Goal: Task Accomplishment & Management: Use online tool/utility

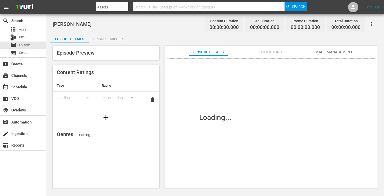
click at [163, 7] on input "text" at bounding box center [208, 7] width 151 height 12
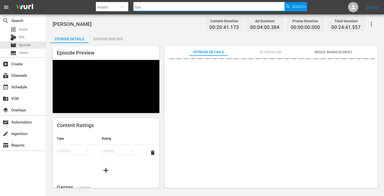
type input "Hoarder"
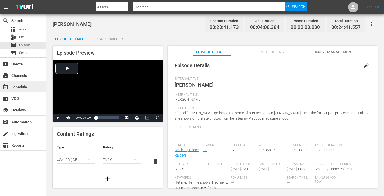
click at [20, 85] on div "event_available Schedule" at bounding box center [14, 86] width 29 height 5
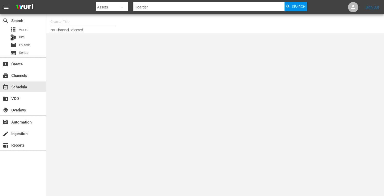
click at [156, 6] on input "Hoarder" at bounding box center [208, 7] width 151 height 12
click at [298, 6] on span "Search" at bounding box center [299, 6] width 14 height 9
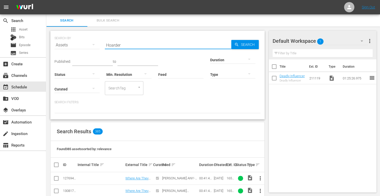
click at [137, 46] on input "Hoarder" at bounding box center [168, 45] width 126 height 12
click at [24, 87] on div "event_available Schedule" at bounding box center [14, 86] width 29 height 5
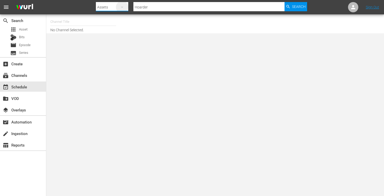
click at [123, 8] on icon "button" at bounding box center [122, 7] width 6 height 6
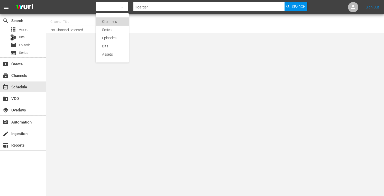
click at [115, 19] on div "Channels" at bounding box center [112, 21] width 21 height 8
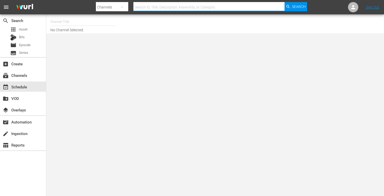
click at [157, 8] on input "text" at bounding box center [208, 7] width 151 height 12
type input "Hoarder"
click at [295, 5] on span "Search" at bounding box center [299, 6] width 14 height 9
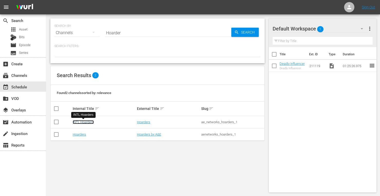
click at [80, 123] on link "INTL Hoarders" at bounding box center [83, 122] width 21 height 4
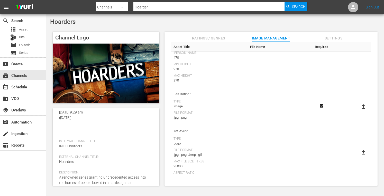
scroll to position [26, 0]
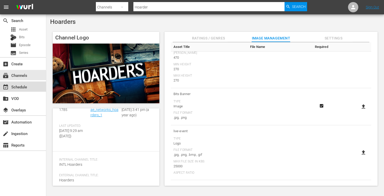
click at [24, 85] on div "event_available Schedule" at bounding box center [14, 86] width 29 height 5
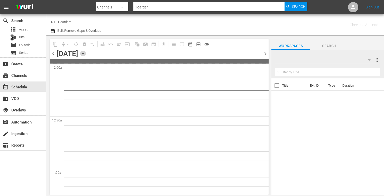
click at [84, 53] on icon "button" at bounding box center [83, 53] width 2 height 1
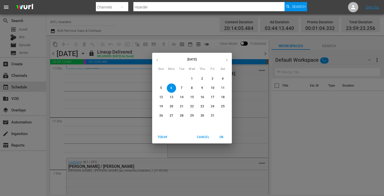
click at [221, 108] on p "25" at bounding box center [223, 106] width 4 height 4
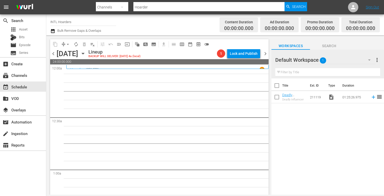
click at [78, 54] on div "[DATE]" at bounding box center [67, 54] width 22 height 8
click at [86, 54] on icon "button" at bounding box center [83, 54] width 6 height 6
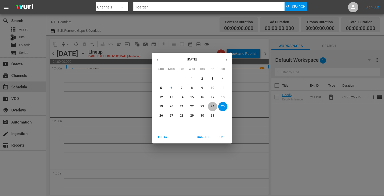
click at [212, 106] on p "24" at bounding box center [213, 106] width 4 height 4
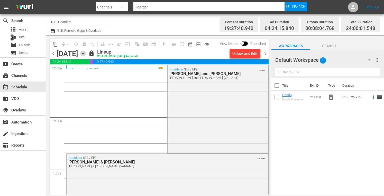
click at [86, 54] on icon "button" at bounding box center [83, 54] width 6 height 6
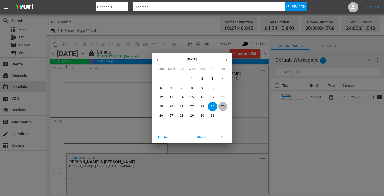
click at [221, 104] on p "25" at bounding box center [223, 106] width 4 height 4
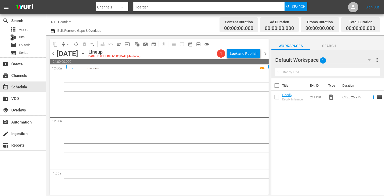
click at [86, 55] on icon "button" at bounding box center [83, 54] width 6 height 6
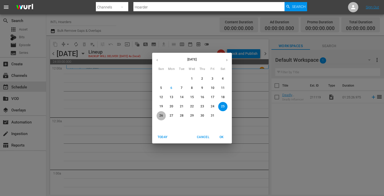
click at [160, 115] on p "26" at bounding box center [161, 116] width 4 height 4
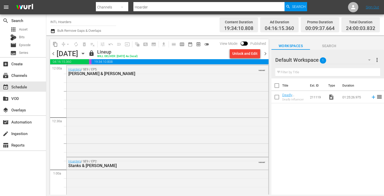
click at [84, 54] on icon "button" at bounding box center [83, 53] width 2 height 1
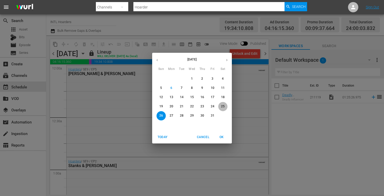
click at [221, 106] on span "25" at bounding box center [222, 106] width 9 height 4
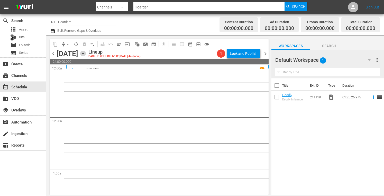
click at [84, 54] on icon "button" at bounding box center [83, 53] width 2 height 1
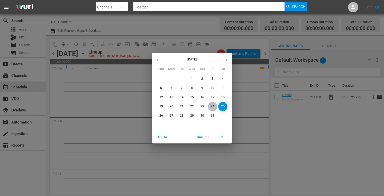
click at [212, 108] on p "24" at bounding box center [213, 106] width 4 height 4
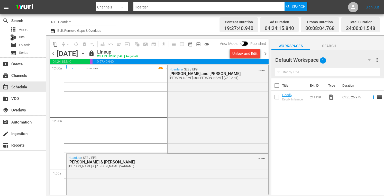
click at [86, 55] on icon "button" at bounding box center [83, 54] width 6 height 6
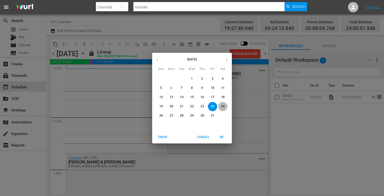
click at [223, 107] on p "25" at bounding box center [223, 106] width 4 height 4
